Goal: Communication & Community: Answer question/provide support

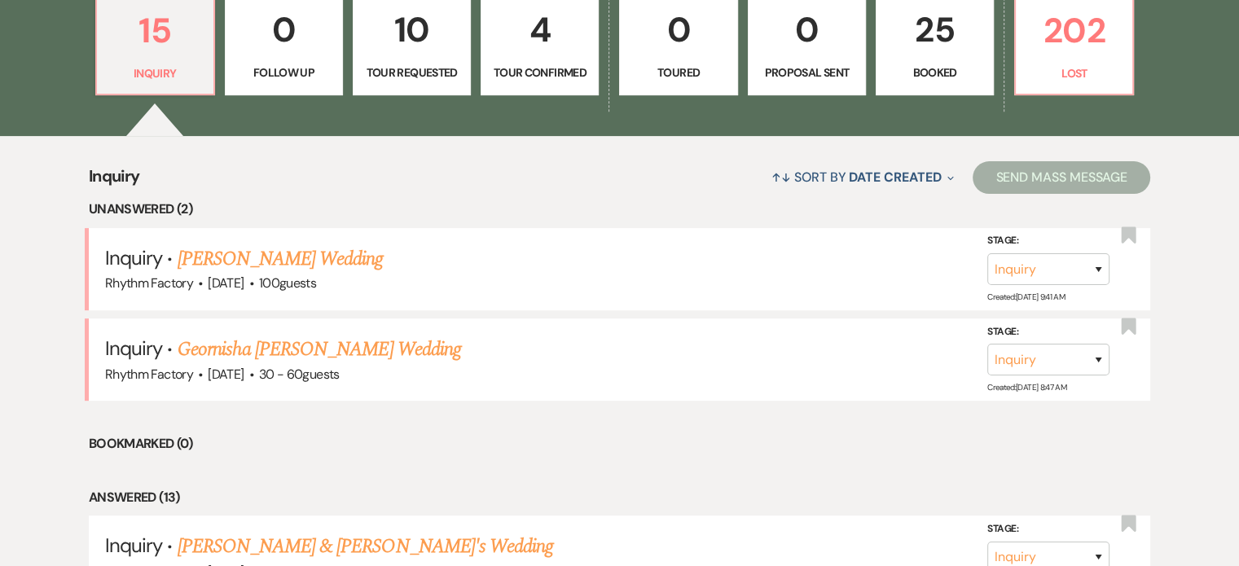
scroll to position [570, 0]
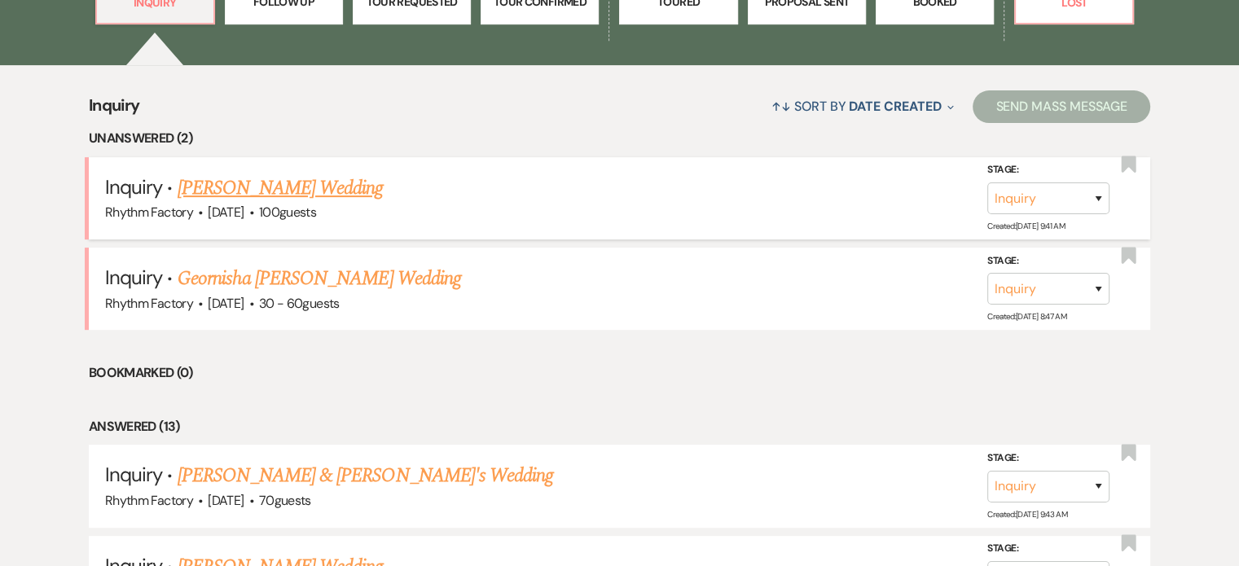
click at [311, 186] on link "[PERSON_NAME] Wedding" at bounding box center [281, 188] width 206 height 29
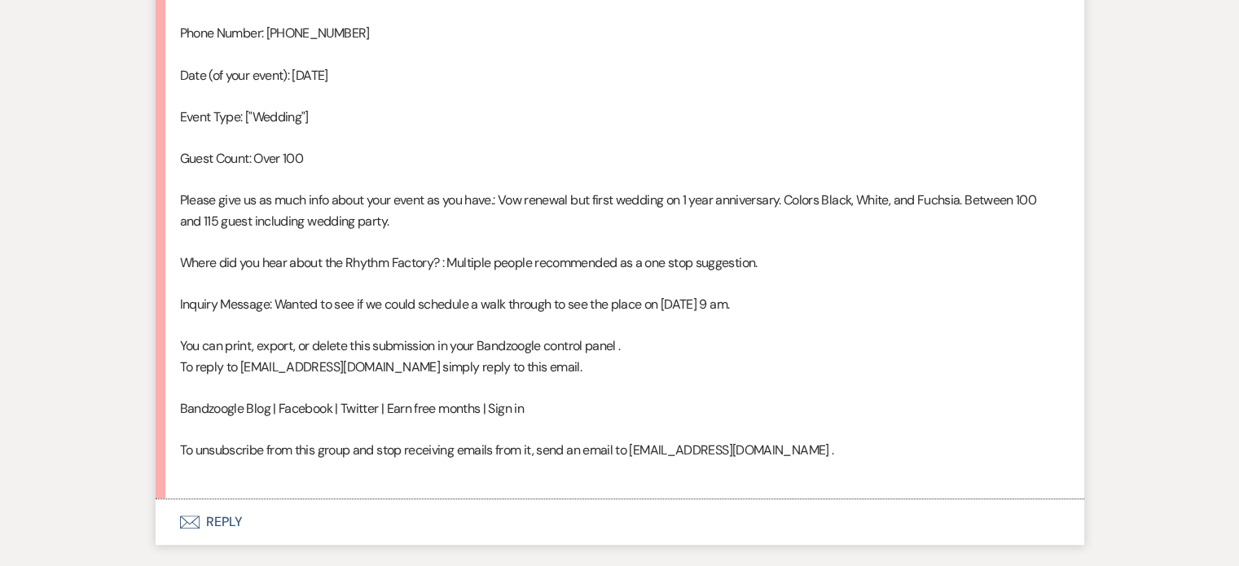
scroll to position [1118, 0]
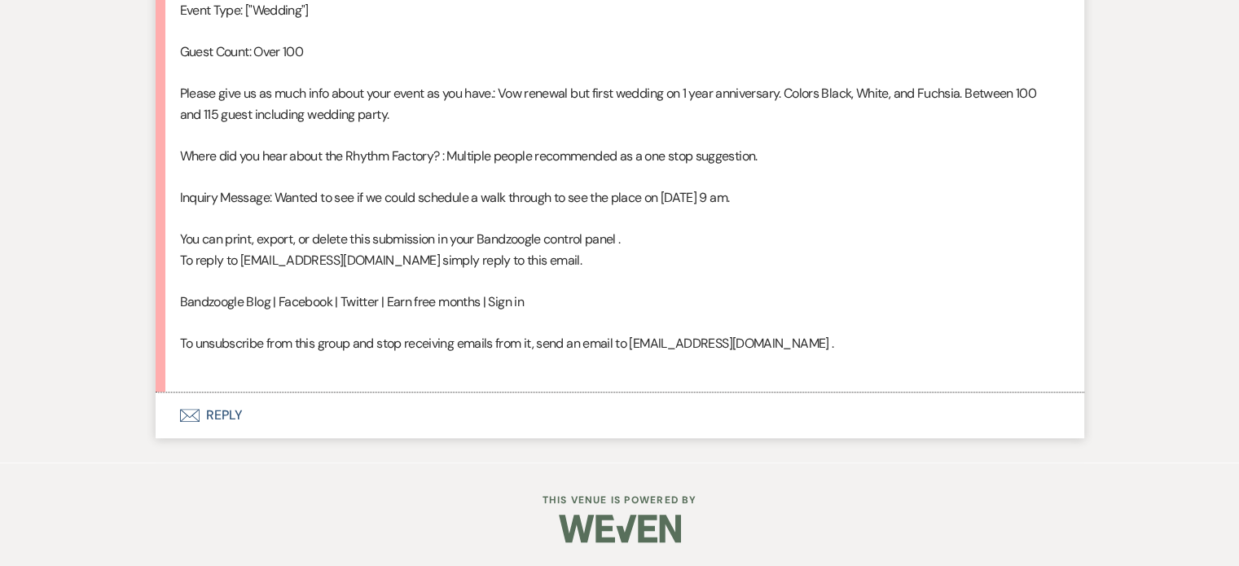
click at [231, 412] on button "Envelope Reply" at bounding box center [620, 416] width 929 height 46
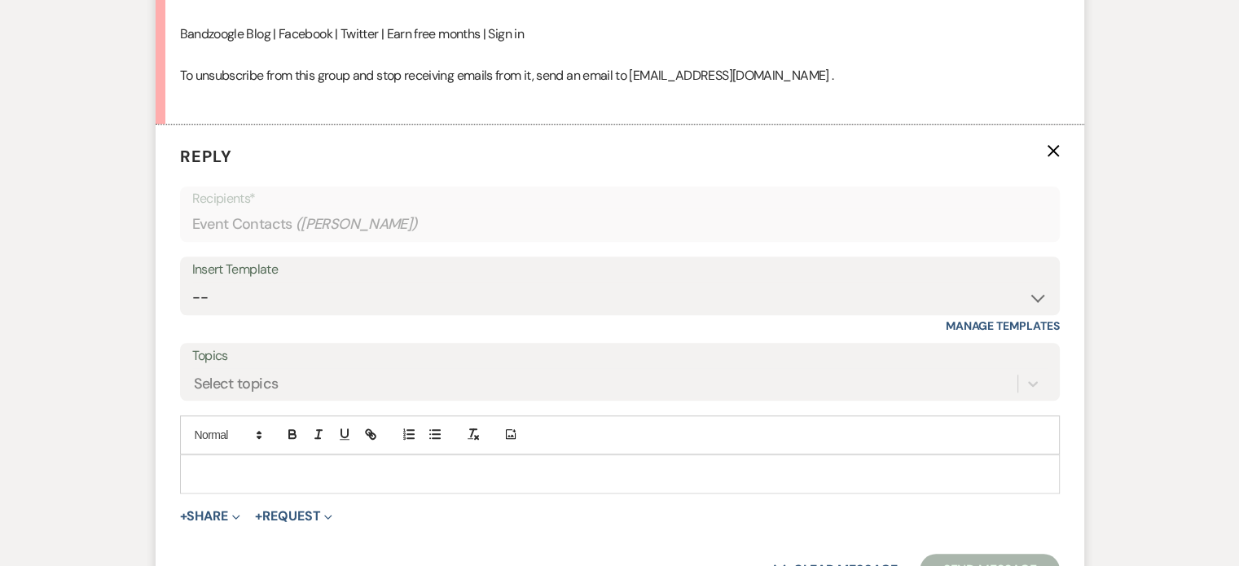
scroll to position [1395, 0]
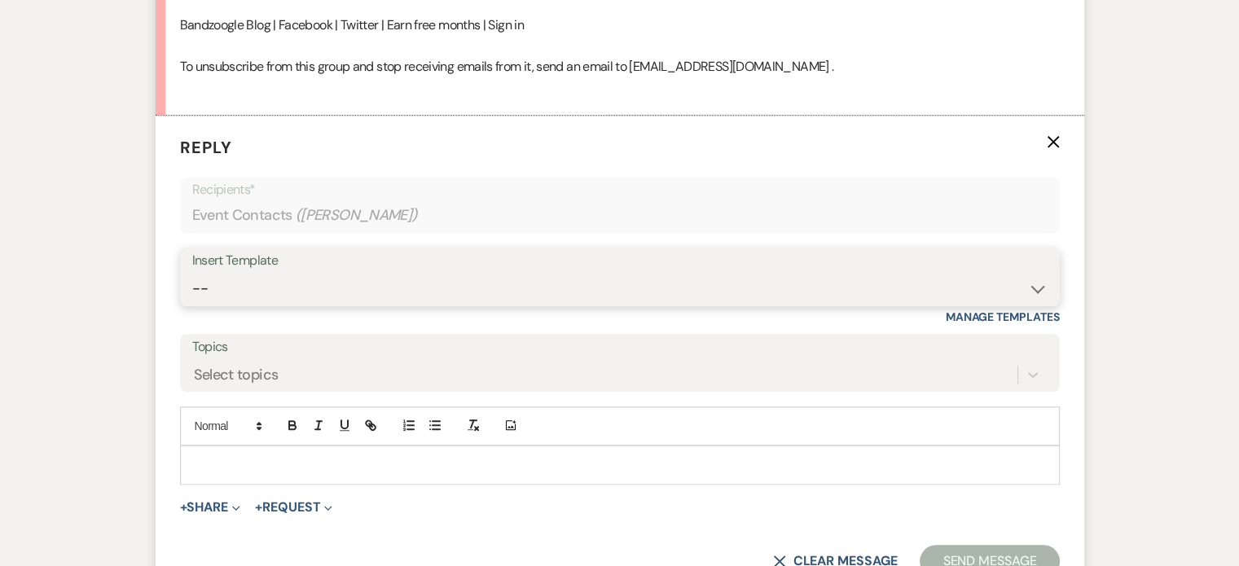
click at [1027, 280] on select "-- Available Date I want PRICE More detail to give price Use our decor Wedding …" at bounding box center [620, 289] width 856 height 32
select select "5624"
click at [192, 273] on select "-- Available Date I want PRICE More detail to give price Use our decor Wedding …" at bounding box center [620, 289] width 856 height 32
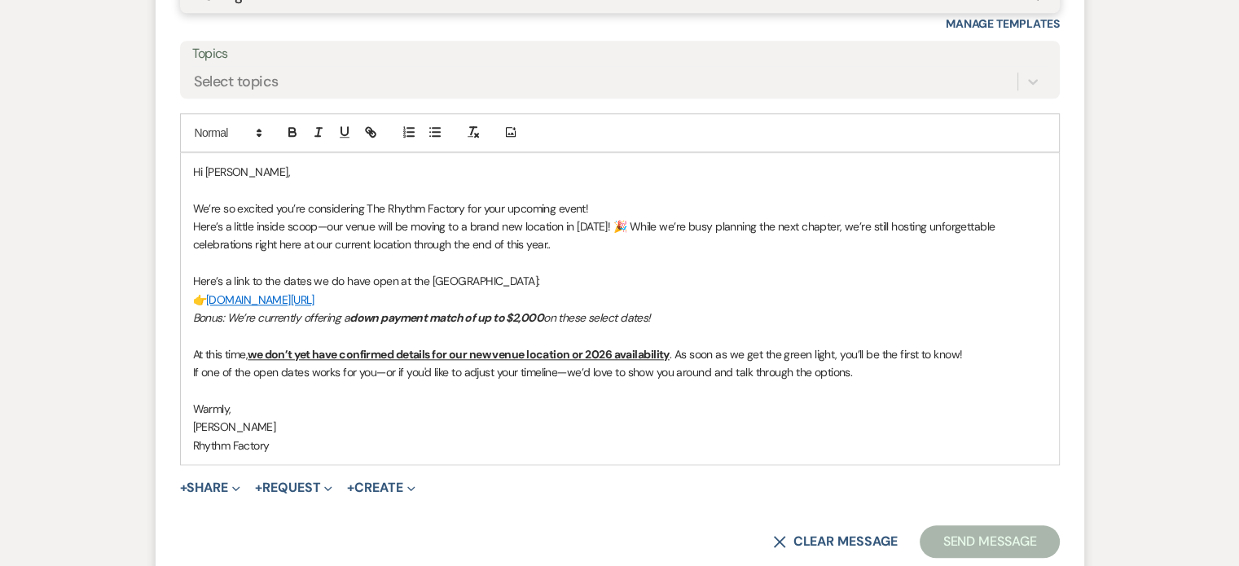
scroll to position [1721, 0]
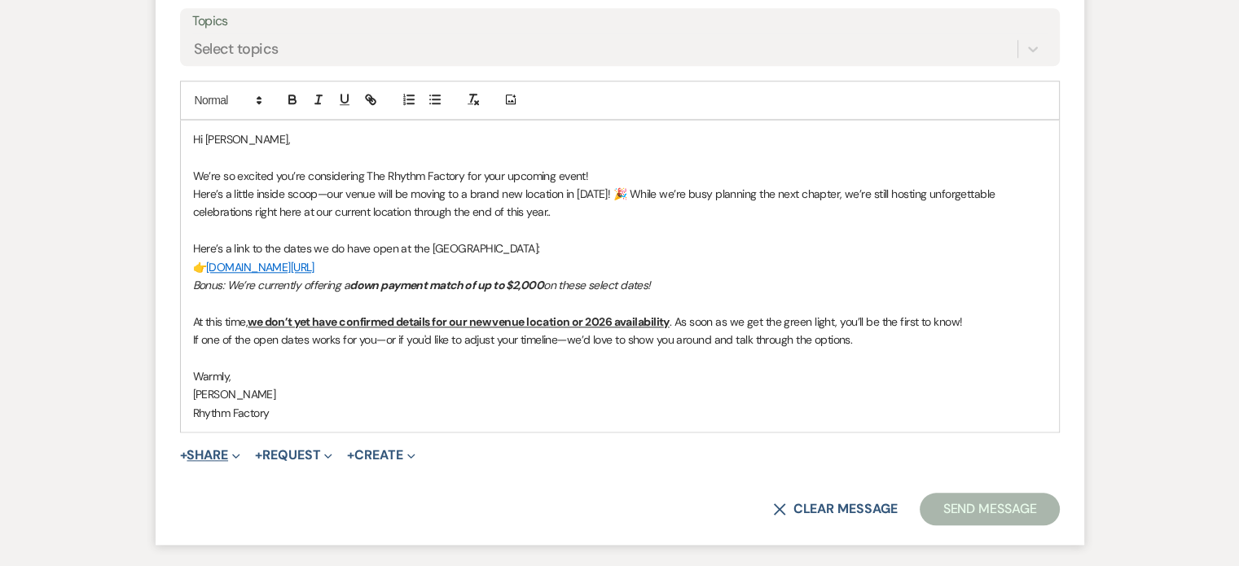
drag, startPoint x: 231, startPoint y: 453, endPoint x: 241, endPoint y: 450, distance: 11.1
click at [231, 452] on button "+ Share Expand" at bounding box center [210, 455] width 61 height 13
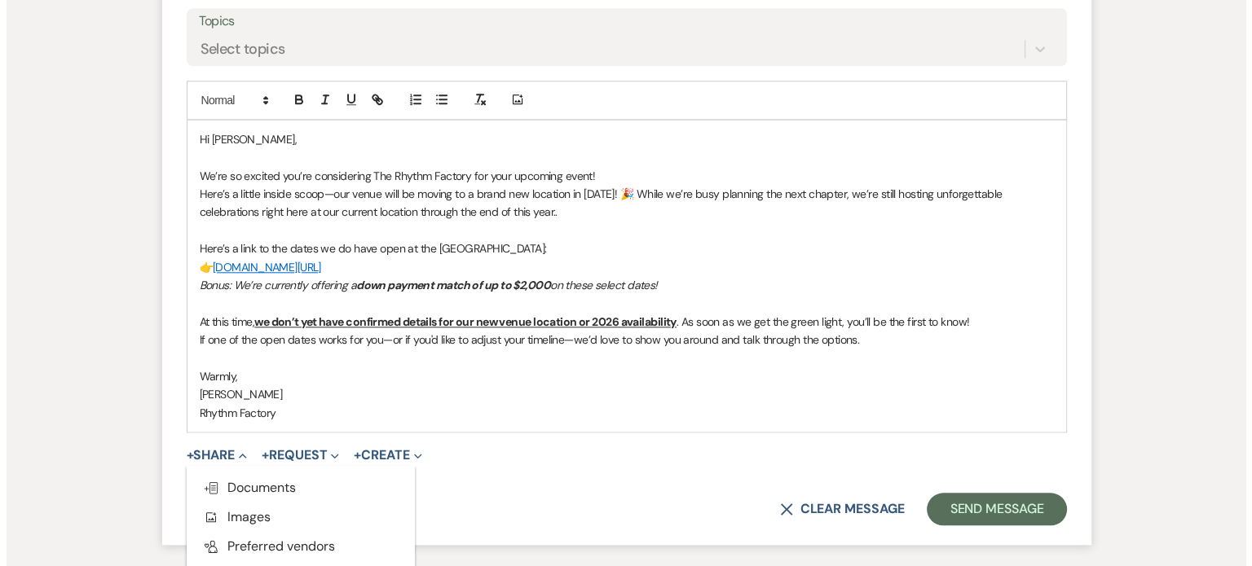
scroll to position [1847, 0]
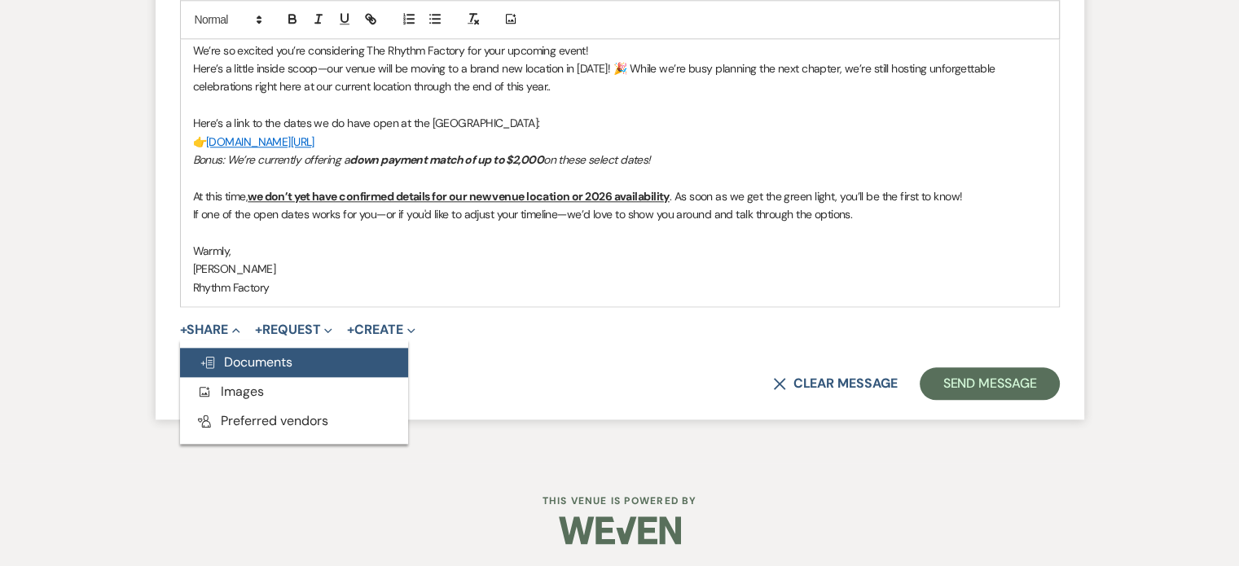
click at [233, 367] on span "Doc Upload Documents" at bounding box center [246, 362] width 93 height 17
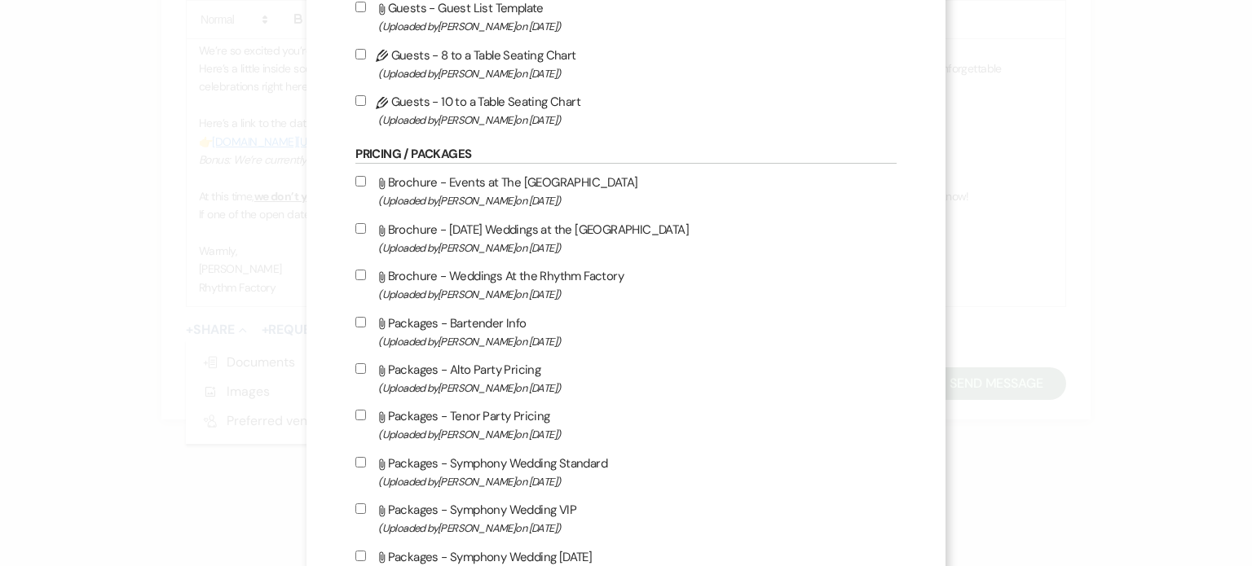
scroll to position [652, 0]
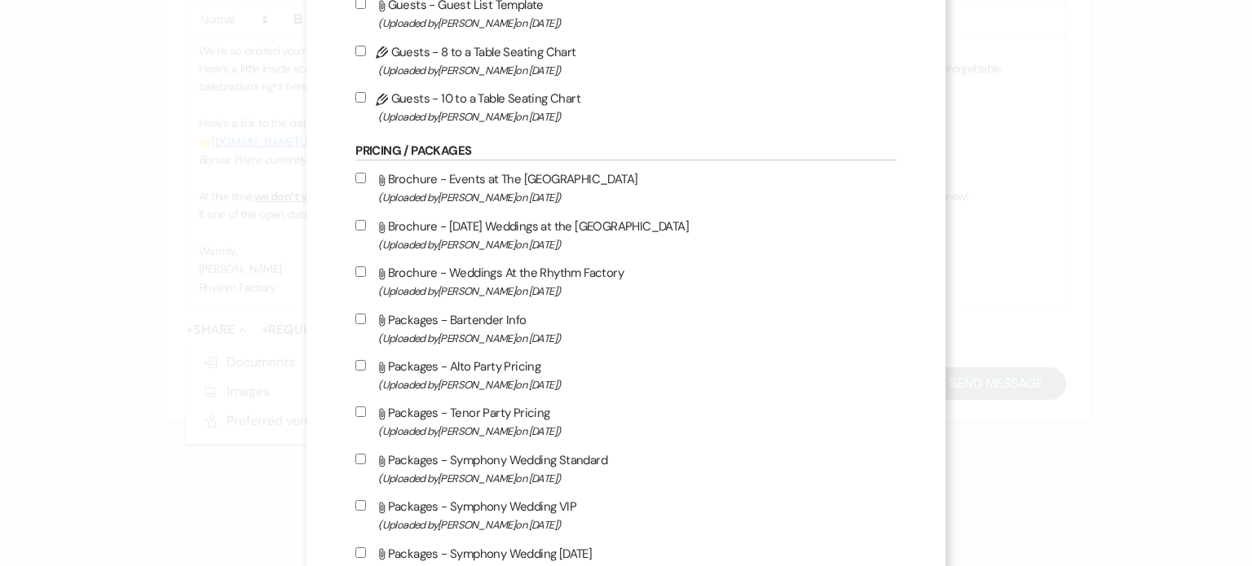
click at [357, 227] on input "Attach File Brochure - [DATE] Weddings at the [GEOGRAPHIC_DATA] (Uploaded by [P…" at bounding box center [360, 225] width 11 height 11
checkbox input "true"
click at [362, 275] on input "Attach File Brochure - Weddings At the Rhythm Factory (Uploaded by [PERSON_NAME…" at bounding box center [360, 271] width 11 height 11
checkbox input "true"
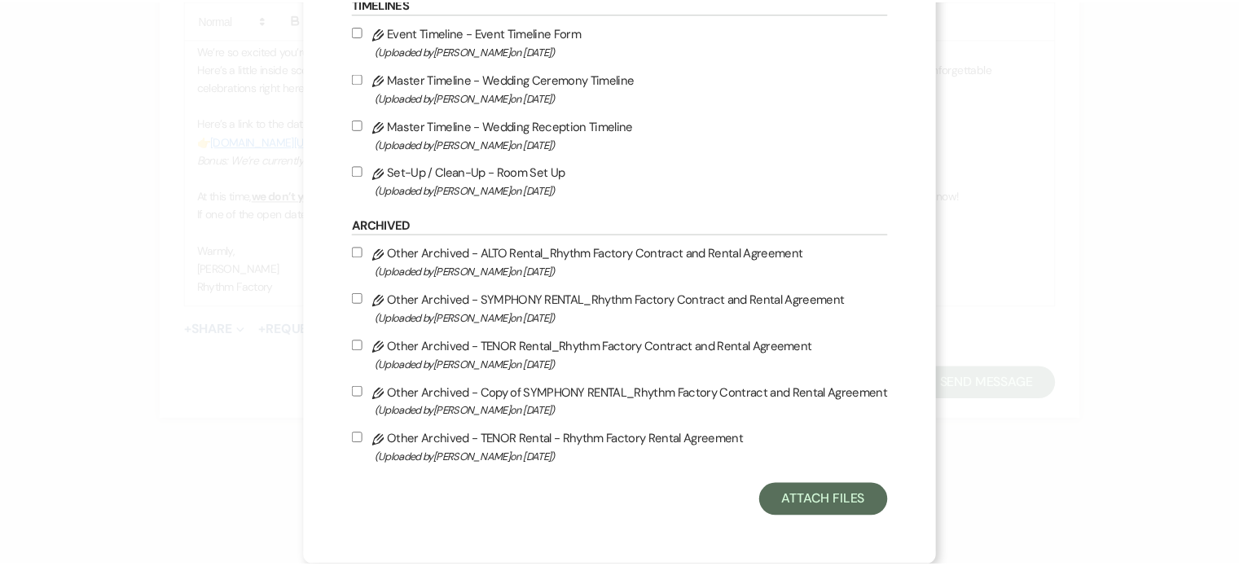
scroll to position [1815, 0]
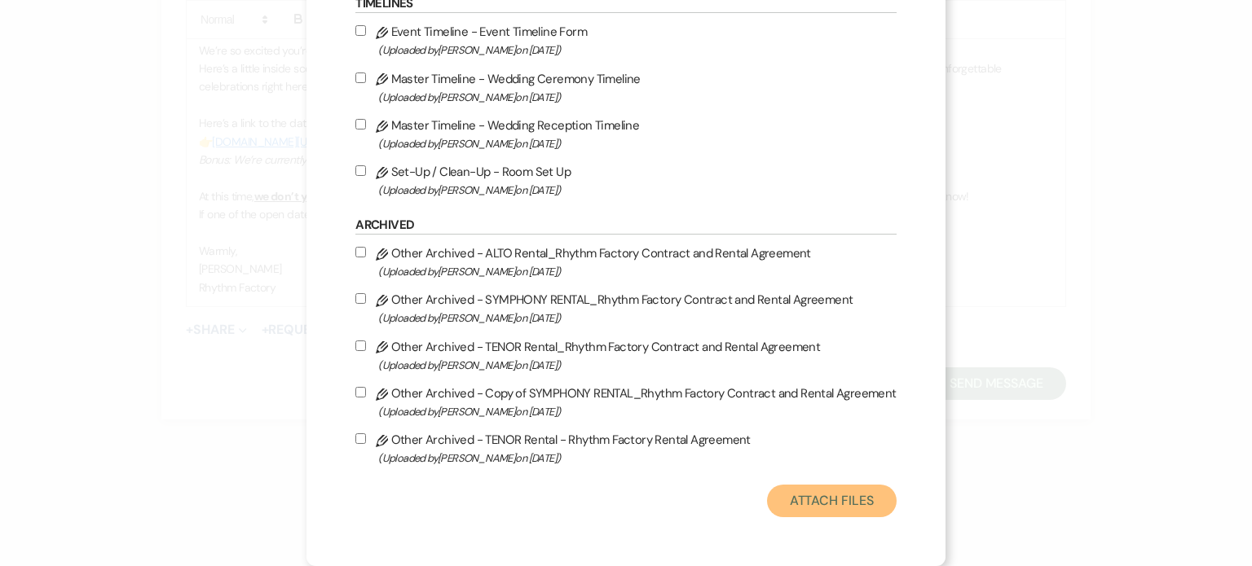
click at [852, 501] on button "Attach Files" at bounding box center [832, 501] width 130 height 33
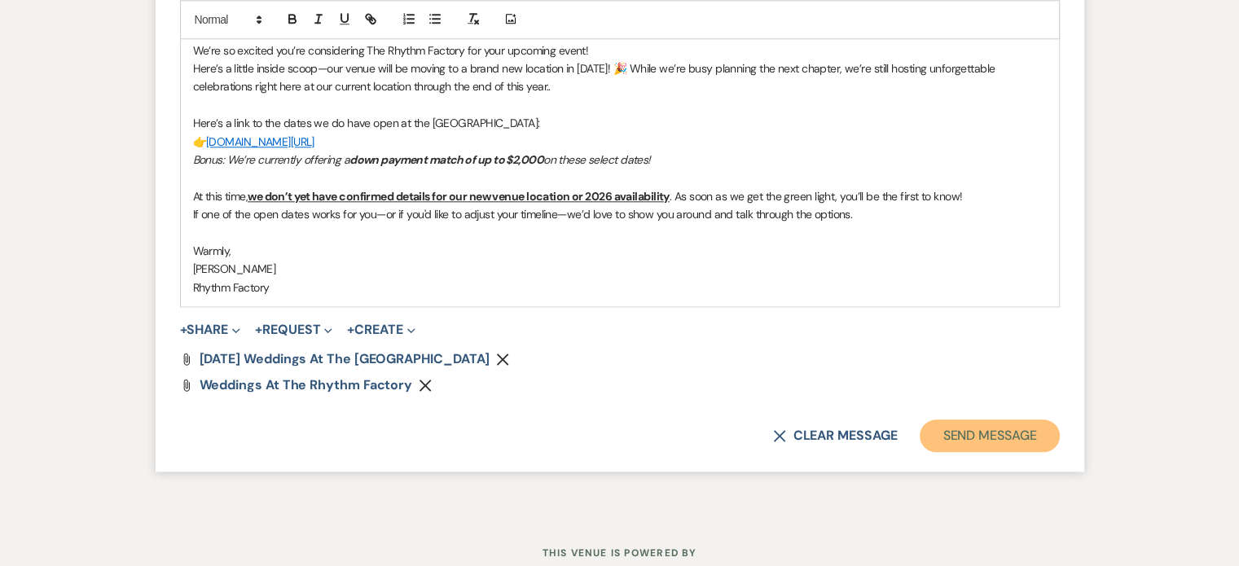
click at [1001, 429] on button "Send Message" at bounding box center [989, 436] width 139 height 33
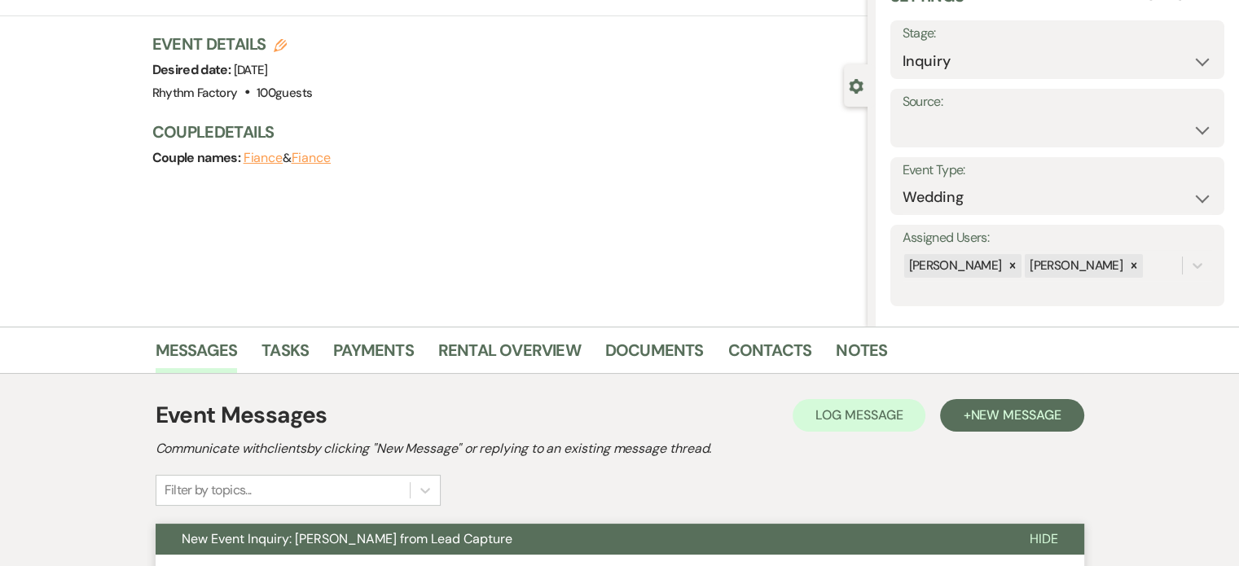
scroll to position [0, 0]
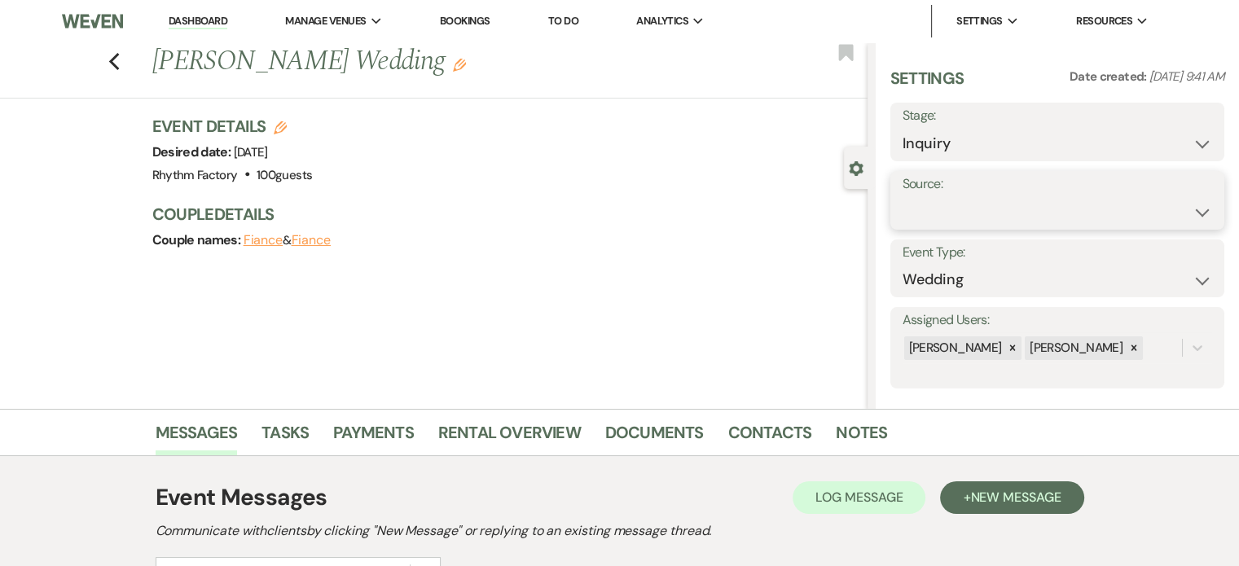
click at [1188, 201] on select "Weven Venue Website Instagram Facebook Pinterest Google The Knot Wedding Wire H…" at bounding box center [1058, 212] width 310 height 32
select select "12"
click at [903, 196] on select "Weven Venue Website Instagram Facebook Pinterest Google The Knot Wedding Wire H…" at bounding box center [1058, 212] width 310 height 32
click at [1152, 197] on button "Save" at bounding box center [1179, 200] width 91 height 33
click at [119, 62] on icon "Previous" at bounding box center [114, 62] width 12 height 20
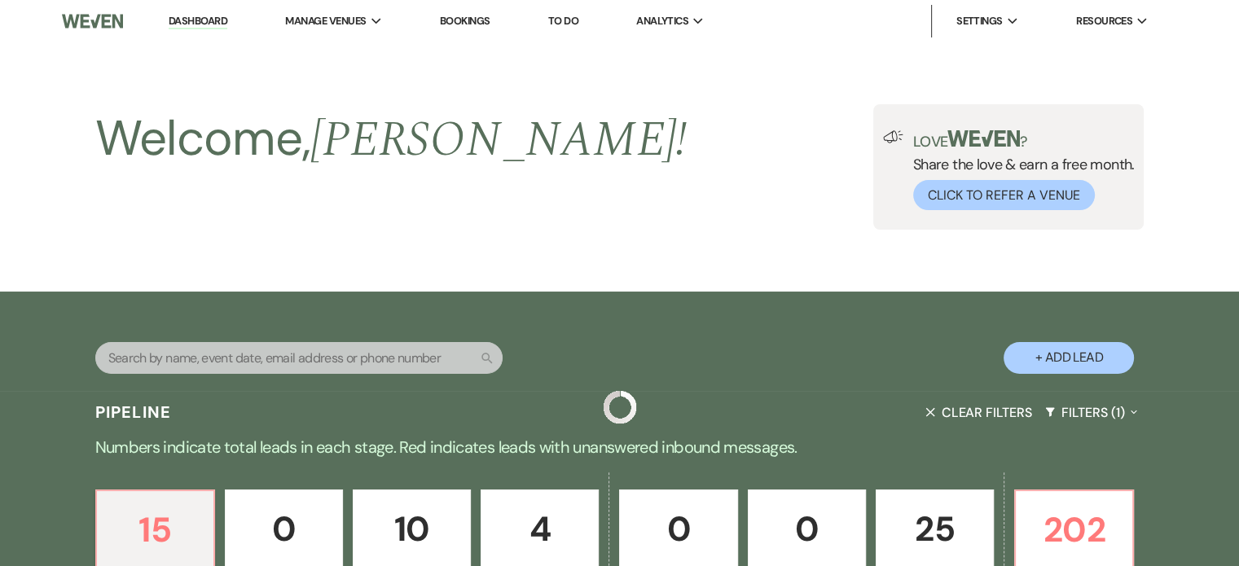
scroll to position [570, 0]
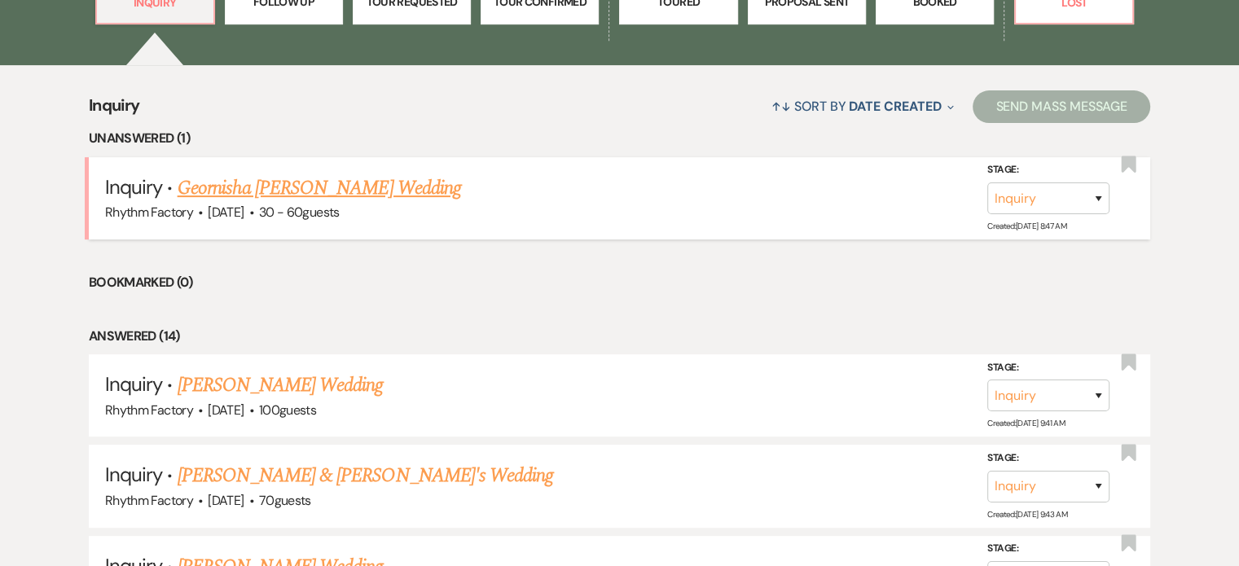
click at [310, 185] on link "Geornisha [PERSON_NAME] Wedding" at bounding box center [320, 188] width 284 height 29
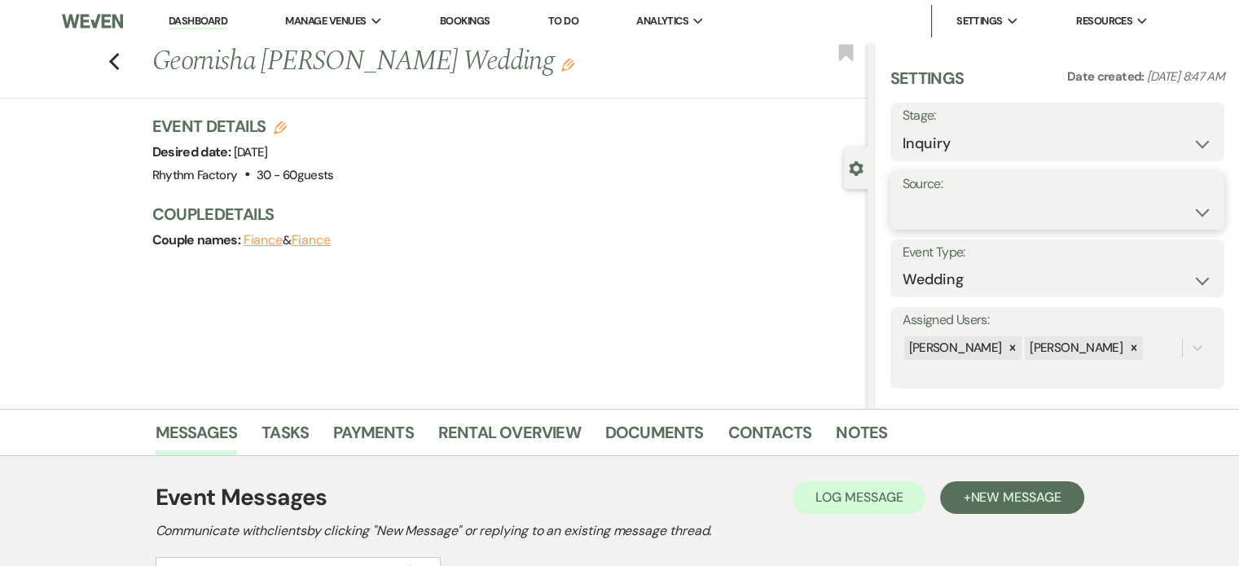
click at [1186, 208] on select "Weven Venue Website Instagram Facebook Pinterest Google The Knot Wedding Wire H…" at bounding box center [1058, 212] width 310 height 32
select select "19"
click at [903, 196] on select "Weven Venue Website Instagram Facebook Pinterest Google The Knot Wedding Wire H…" at bounding box center [1058, 212] width 310 height 32
click at [1191, 207] on button "Save" at bounding box center [1179, 200] width 91 height 33
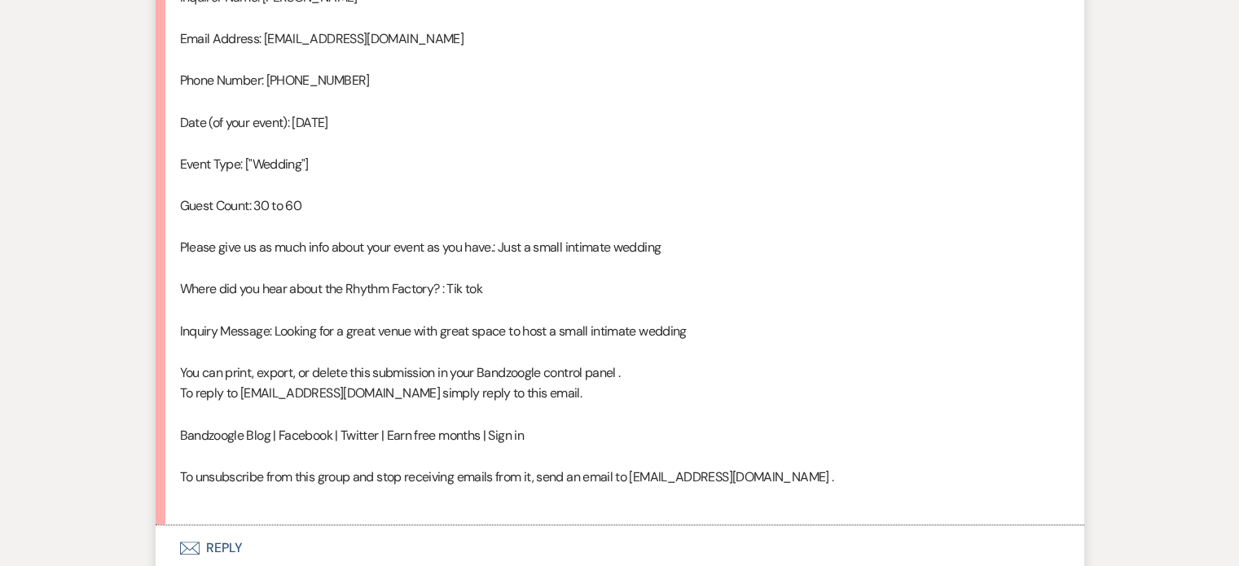
scroll to position [1097, 0]
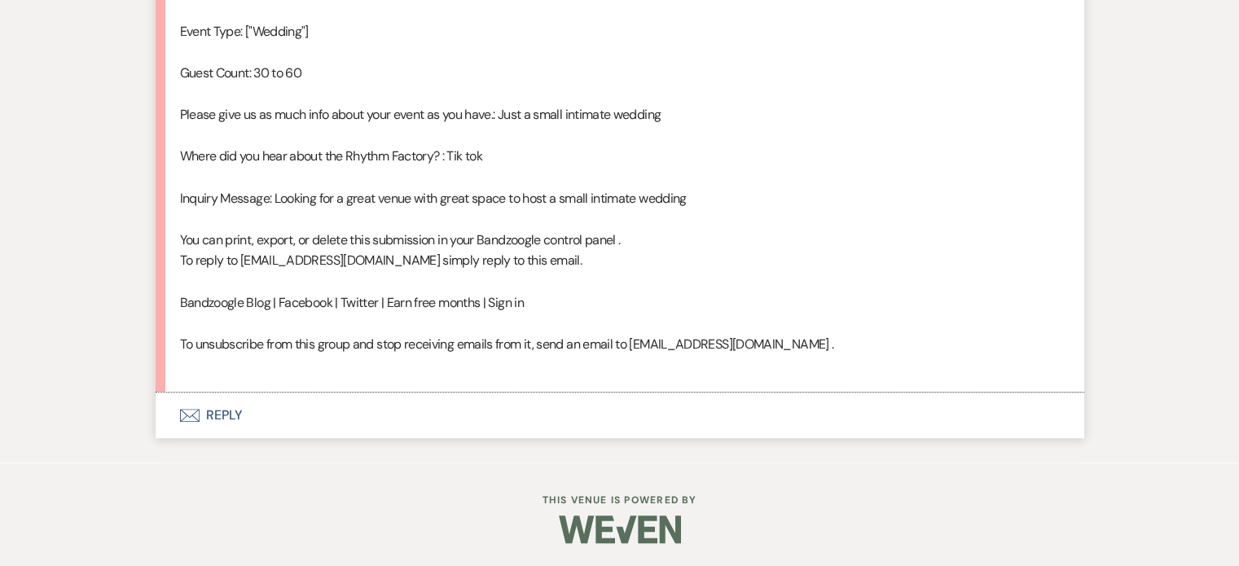
click at [235, 416] on button "Envelope Reply" at bounding box center [620, 416] width 929 height 46
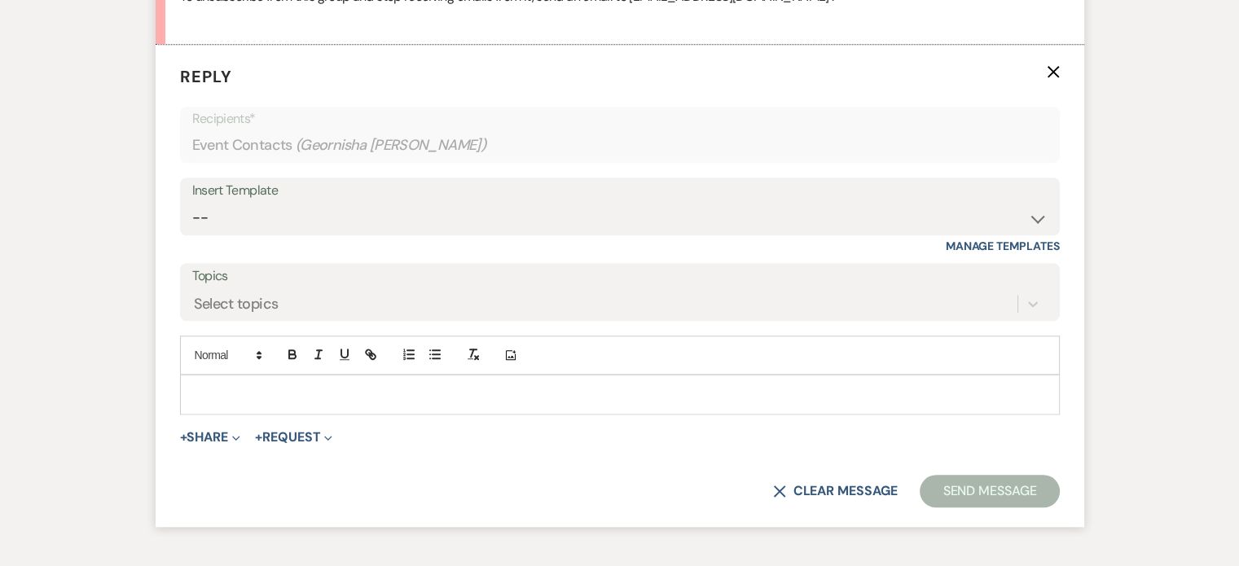
scroll to position [1446, 0]
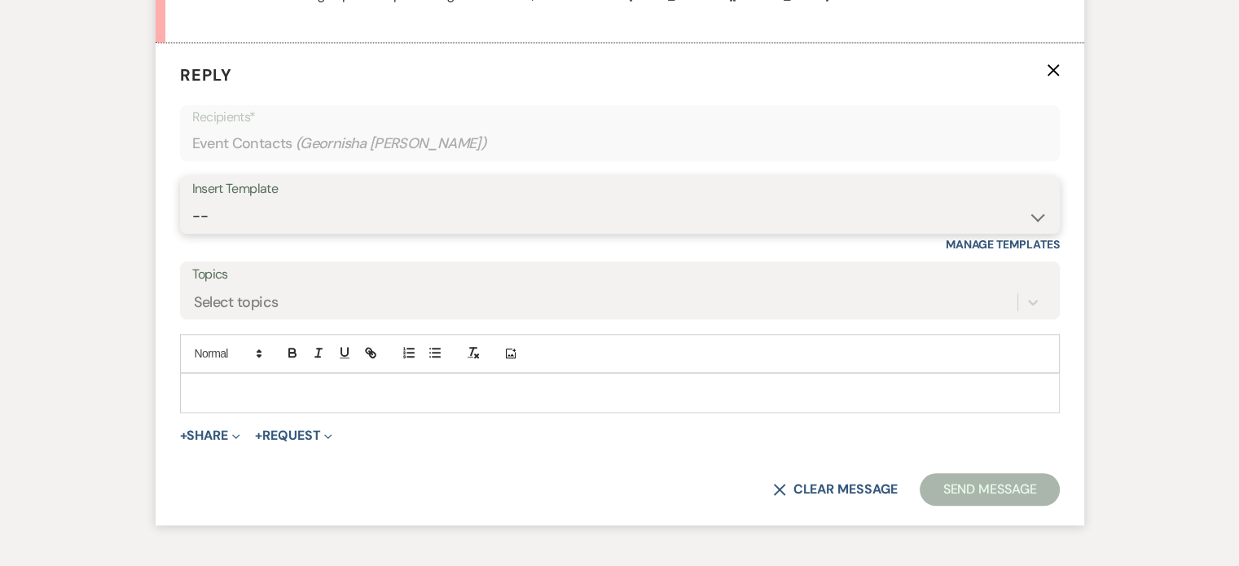
click at [1039, 211] on select "-- Available Date I want PRICE More detail to give price Use our decor Wedding …" at bounding box center [620, 216] width 856 height 32
select select "5944"
click at [192, 200] on select "-- Available Date I want PRICE More detail to give price Use our decor Wedding …" at bounding box center [620, 216] width 856 height 32
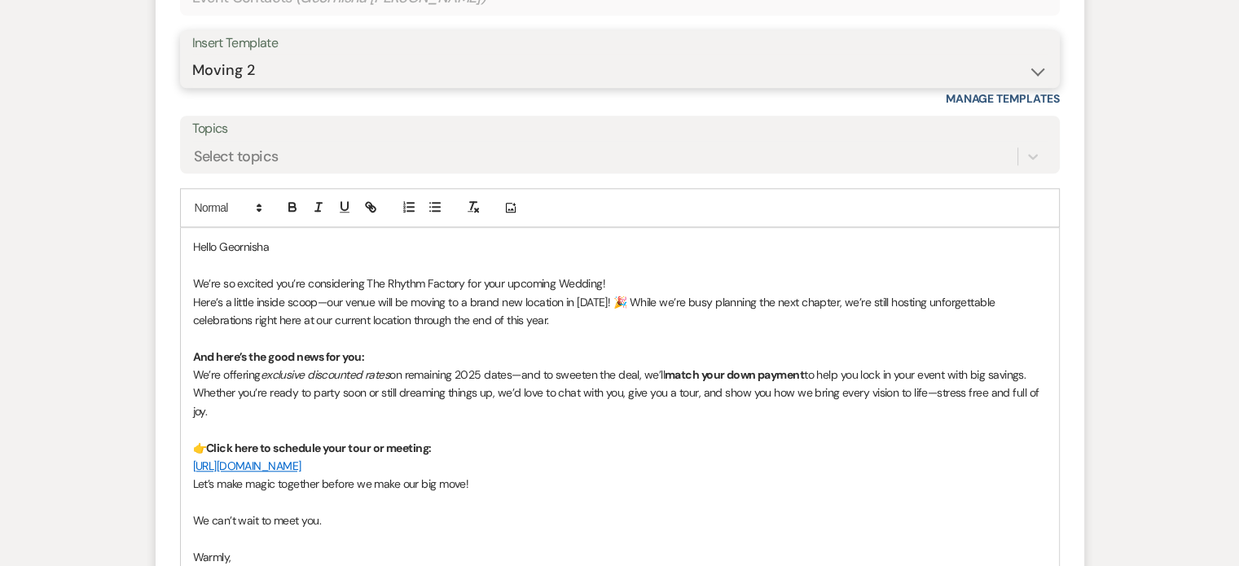
scroll to position [1772, 0]
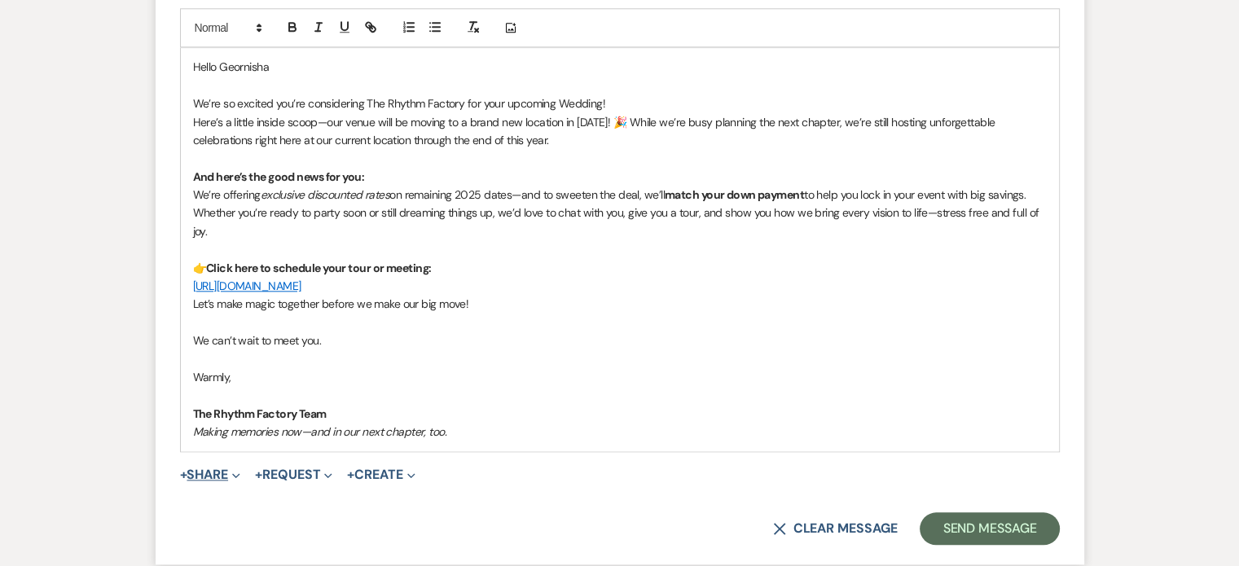
click at [218, 476] on button "+ Share Expand" at bounding box center [210, 475] width 61 height 13
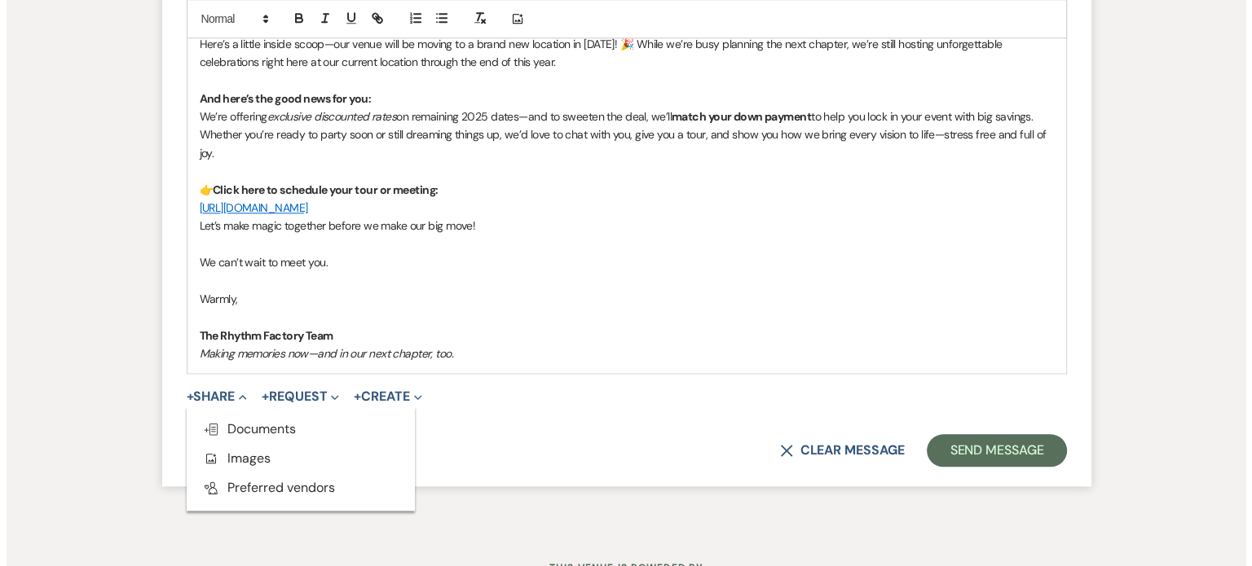
scroll to position [1917, 0]
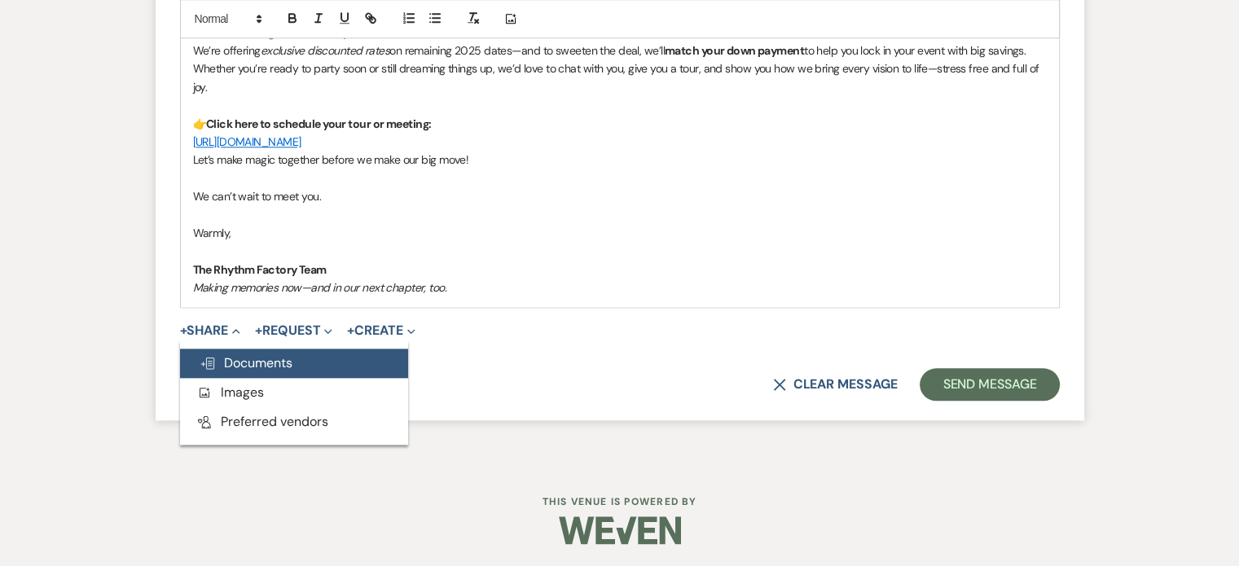
click at [264, 362] on span "Doc Upload Documents" at bounding box center [246, 362] width 93 height 17
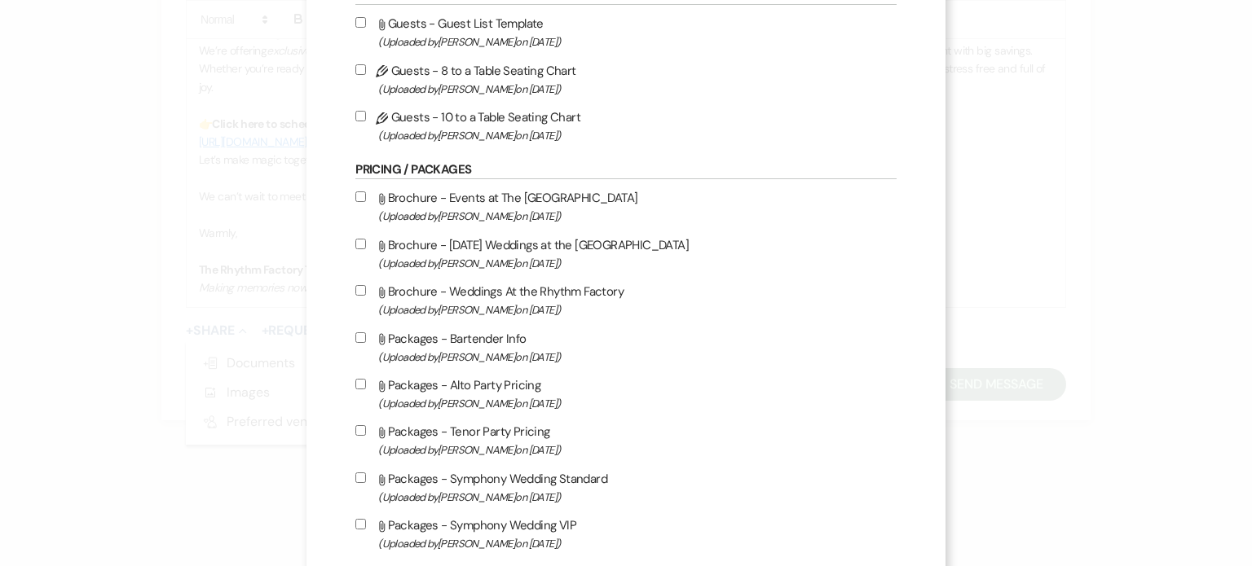
scroll to position [652, 0]
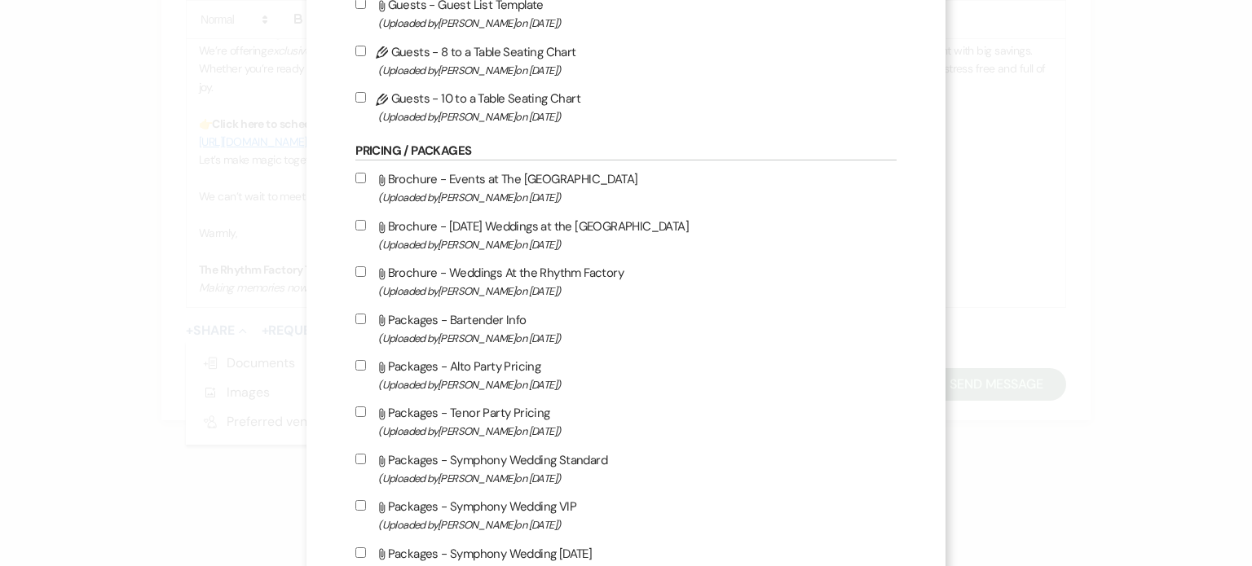
click at [359, 226] on input "Attach File Brochure - [DATE] Weddings at the [GEOGRAPHIC_DATA] (Uploaded by [P…" at bounding box center [360, 225] width 11 height 11
checkbox input "true"
click at [356, 273] on input "Attach File Brochure - Weddings At the Rhythm Factory (Uploaded by [PERSON_NAME…" at bounding box center [360, 271] width 11 height 11
checkbox input "true"
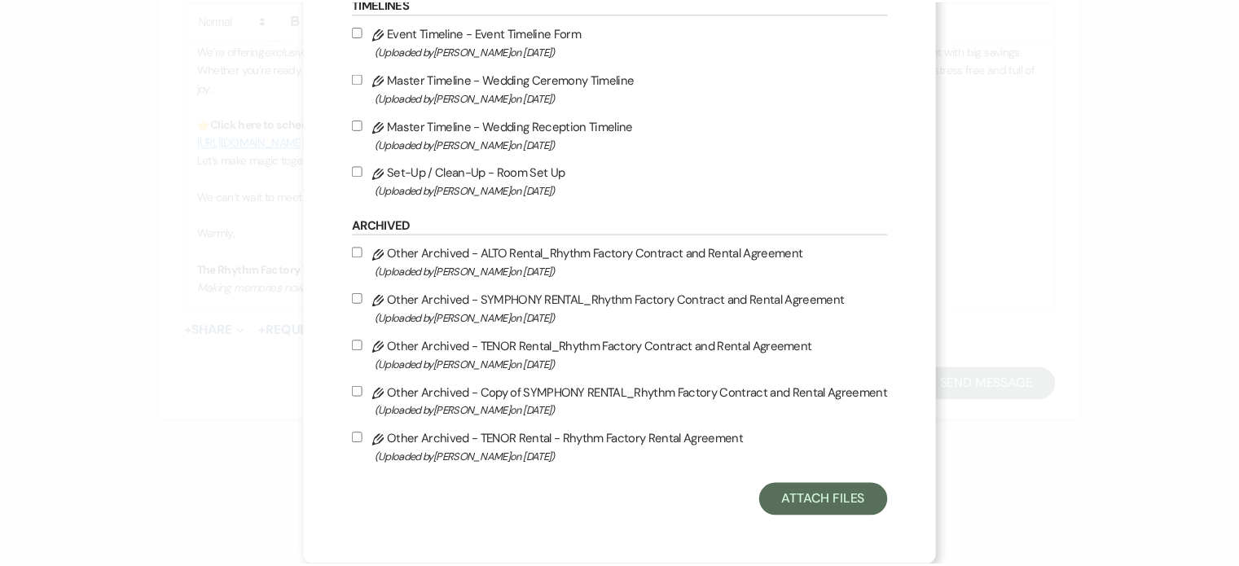
scroll to position [1815, 0]
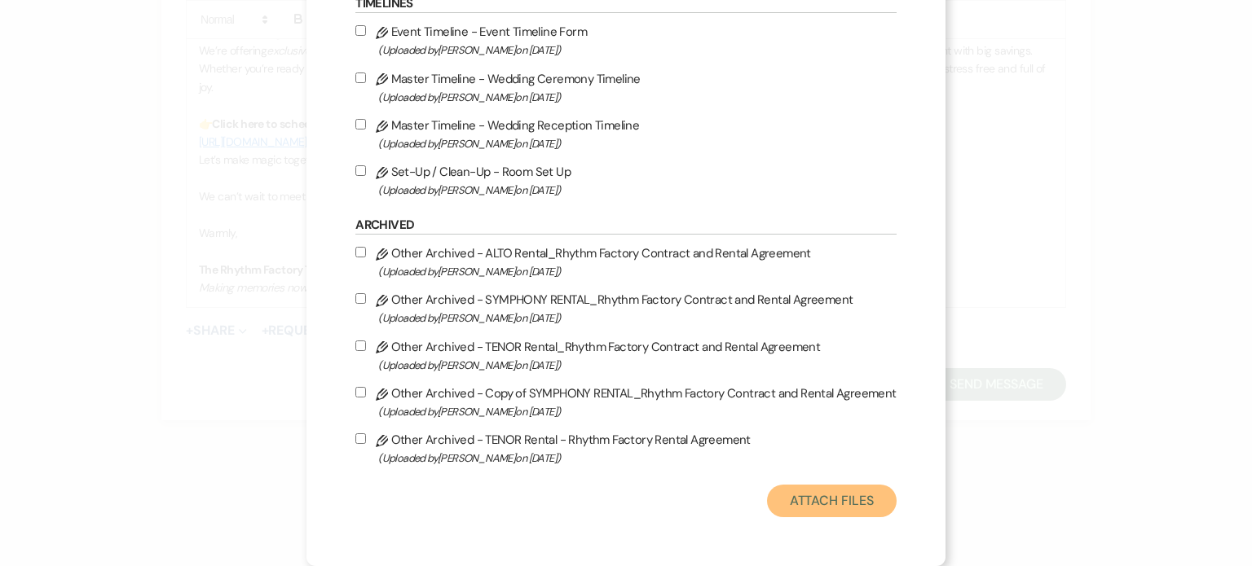
click at [848, 504] on button "Attach Files" at bounding box center [832, 501] width 130 height 33
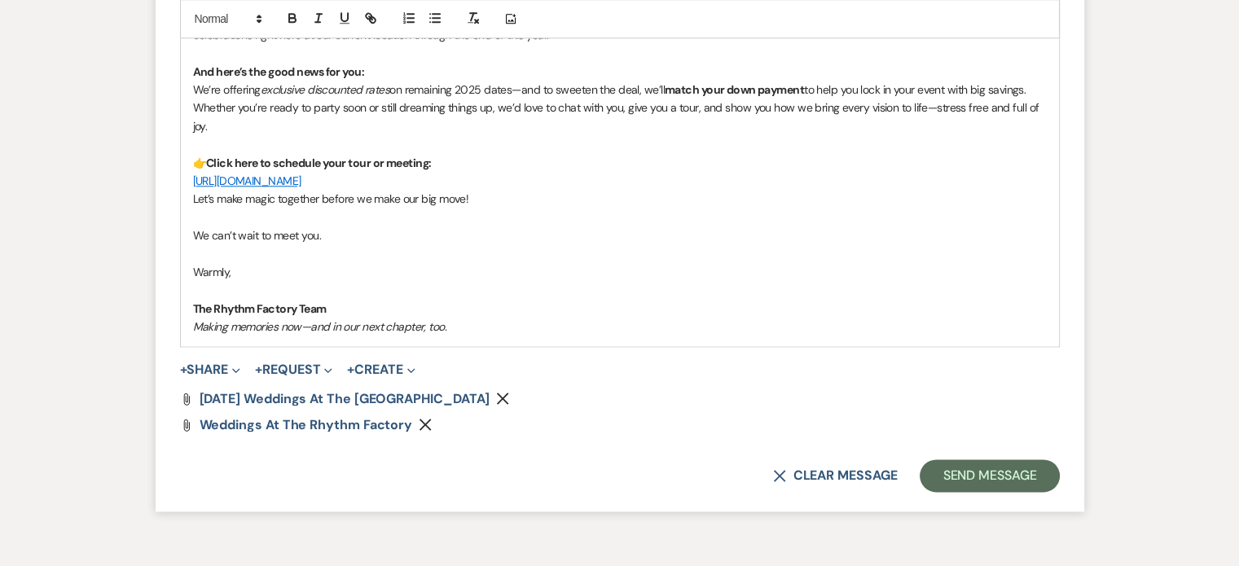
scroll to position [1969, 0]
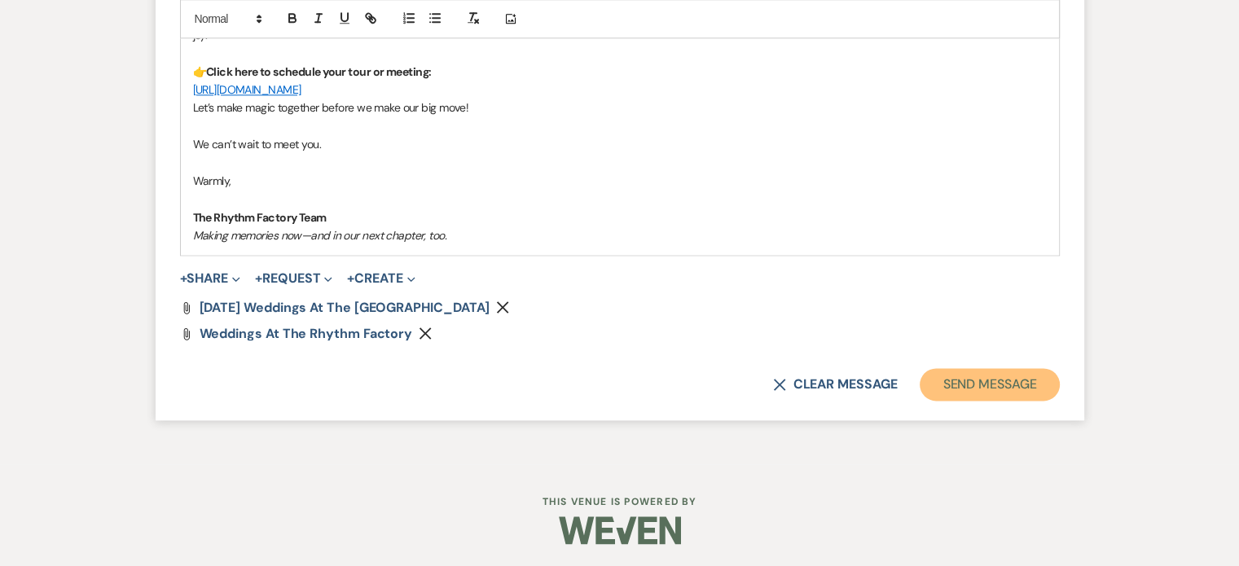
click at [1006, 386] on button "Send Message" at bounding box center [989, 384] width 139 height 33
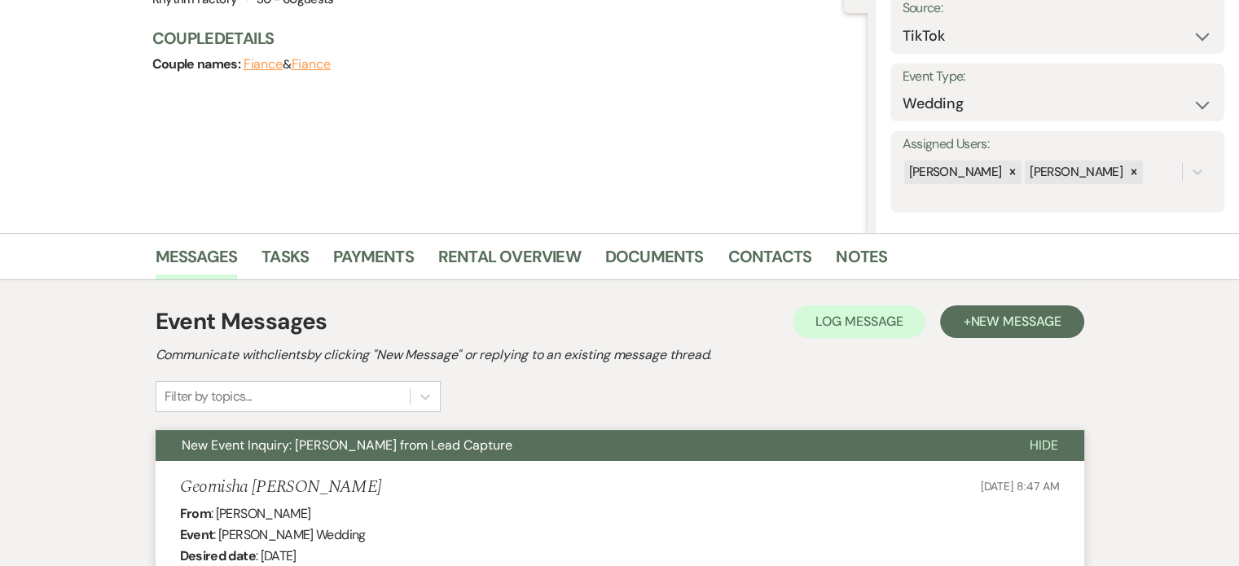
scroll to position [0, 0]
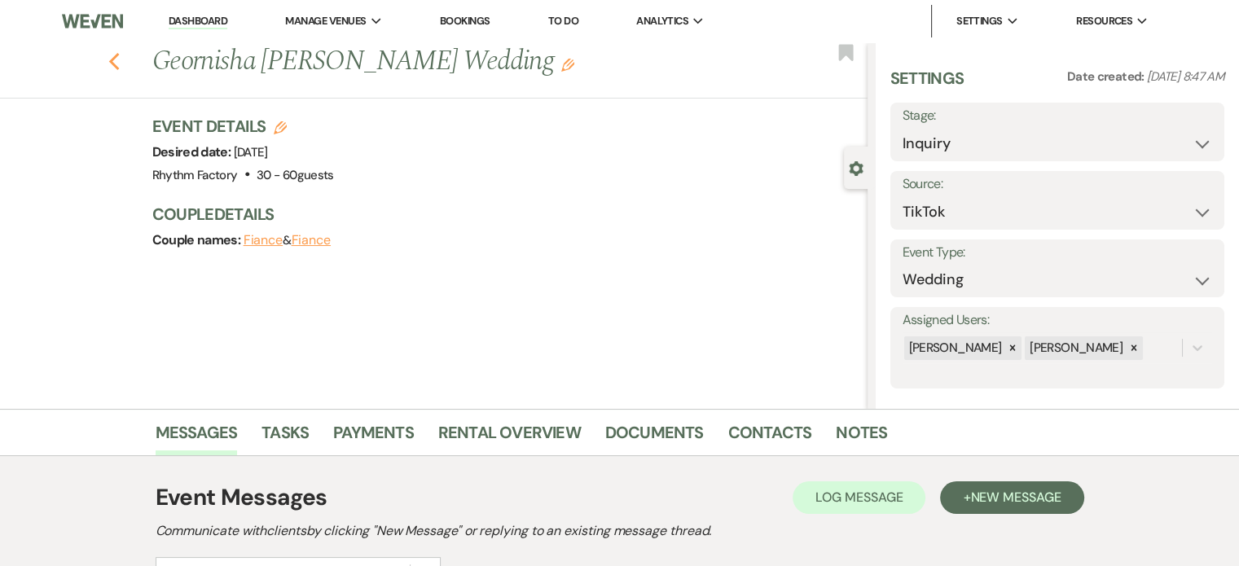
click at [121, 64] on icon "Previous" at bounding box center [114, 62] width 12 height 20
